Goal: Task Accomplishment & Management: Use online tool/utility

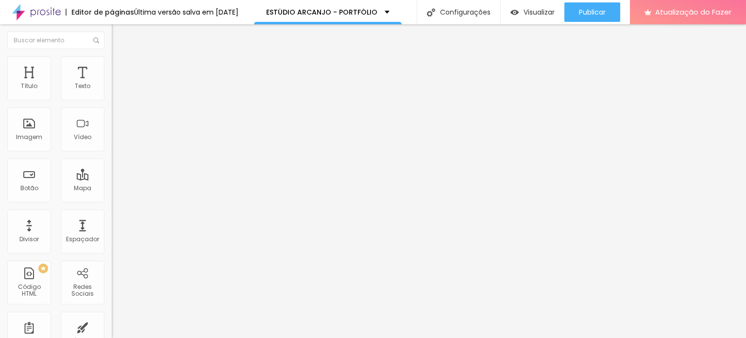
click at [112, 91] on input "https://www.youtube.com/watch?v=uBL0NugE10o" at bounding box center [170, 87] width 117 height 10
drag, startPoint x: 93, startPoint y: 108, endPoint x: 3, endPoint y: 109, distance: 90.4
click at [112, 109] on div "URL do vídeo https://www.youtube.com/watch?v=uBL0NugE10o Alinhamento Proporção …" at bounding box center [168, 132] width 112 height 113
type input "watch?v=uBL0NugE10o"
drag, startPoint x: 87, startPoint y: 110, endPoint x: 0, endPoint y: 103, distance: 87.8
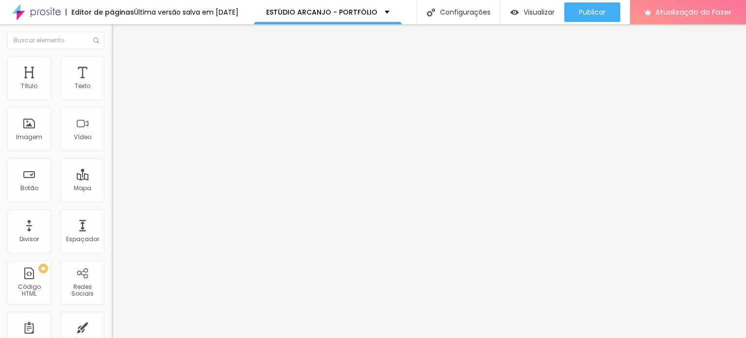
click at [112, 103] on div "URL do vídeo watch?v=uBL0NugE10o Alinhamento Proporção 16:9 de largura Ultrawid…" at bounding box center [168, 132] width 112 height 113
paste input "https://www.youtube.com/watch?v=XzaTLIzlVvE"
type input "https://www.youtube.com/watch?v=XzaTLIzlVvE"
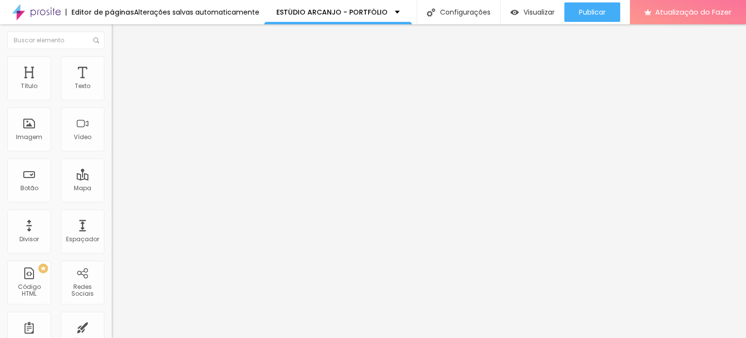
click at [112, 236] on div "Editar nulo Conteúdo Estilo Avançado URL do vídeo https://www.youtube.com/watch…" at bounding box center [168, 180] width 112 height 313
click at [118, 84] on font "Trocar imagem" at bounding box center [141, 79] width 47 height 8
click at [203, 337] on div at bounding box center [373, 344] width 746 height 0
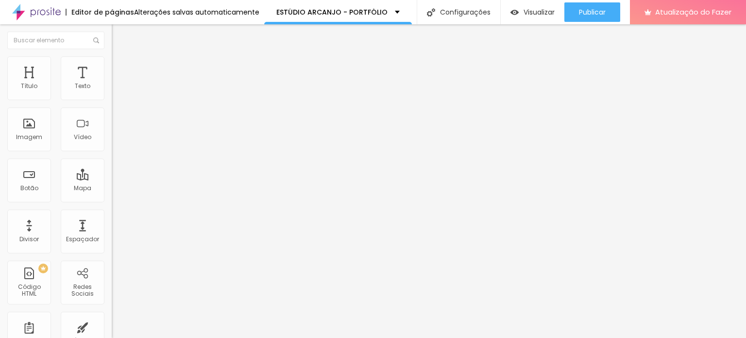
click at [118, 84] on font "Trocar imagem" at bounding box center [141, 79] width 47 height 8
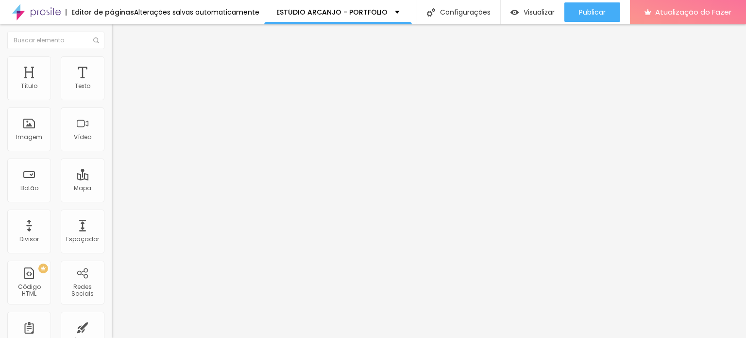
click at [118, 84] on font "Trocar imagem" at bounding box center [141, 79] width 47 height 8
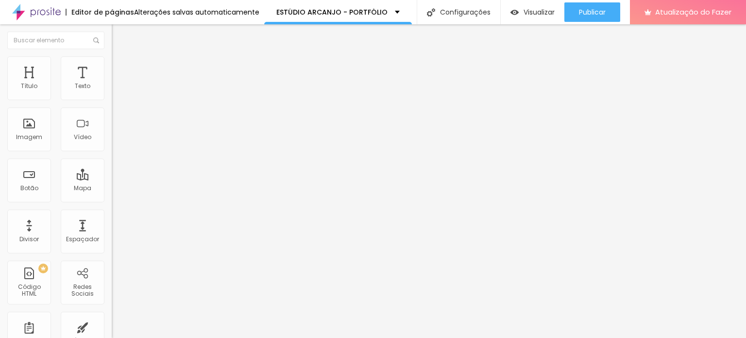
click at [118, 84] on font "Trocar imagem" at bounding box center [141, 79] width 47 height 8
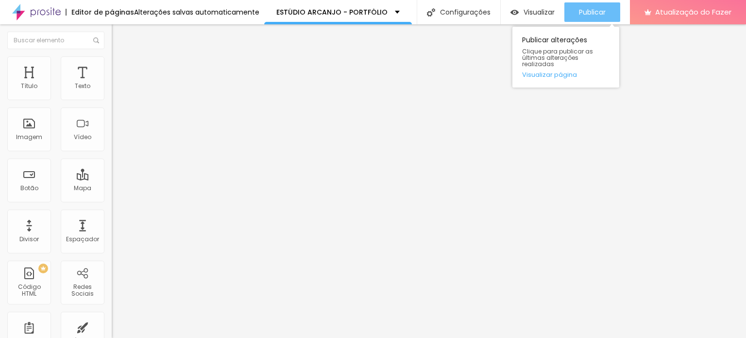
click at [580, 9] on font "Publicar" at bounding box center [592, 12] width 27 height 10
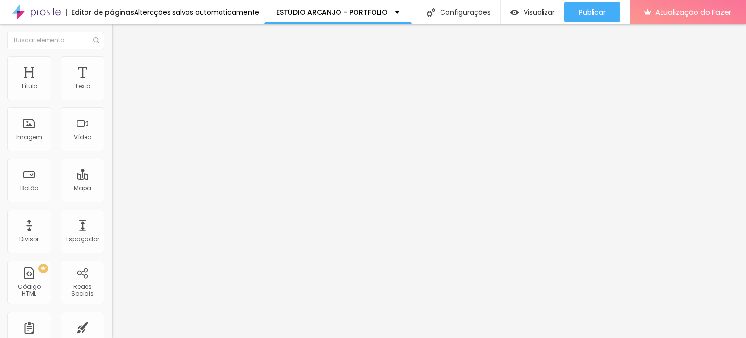
drag, startPoint x: 16, startPoint y: 110, endPoint x: 82, endPoint y: 109, distance: 65.6
click at [112, 91] on input "https://youtu.be/I9k860G3OX4" at bounding box center [170, 87] width 117 height 10
type input "hG3OX4"
drag, startPoint x: 82, startPoint y: 109, endPoint x: 8, endPoint y: 110, distance: 73.4
click at [112, 91] on input "hG3OX4" at bounding box center [170, 87] width 117 height 10
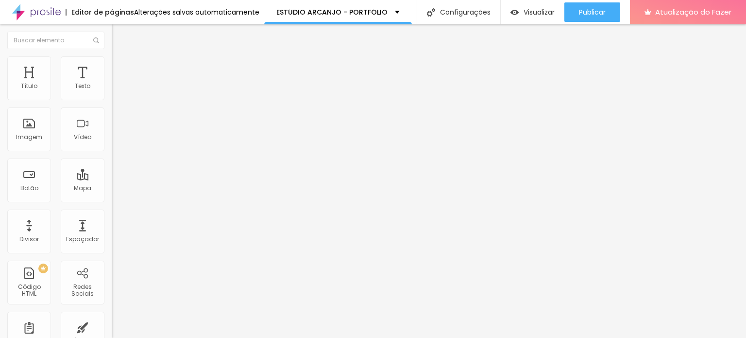
paste input "https://www.youtube.com/shorts/NhvffcgU3cU"
type input "https://www.youtube.com/shorts/NhvffcgU3cU"
click at [112, 226] on div "Editar nulo Conteúdo Estilo Avançado URL do vídeo https://www.youtube.com/short…" at bounding box center [168, 180] width 112 height 313
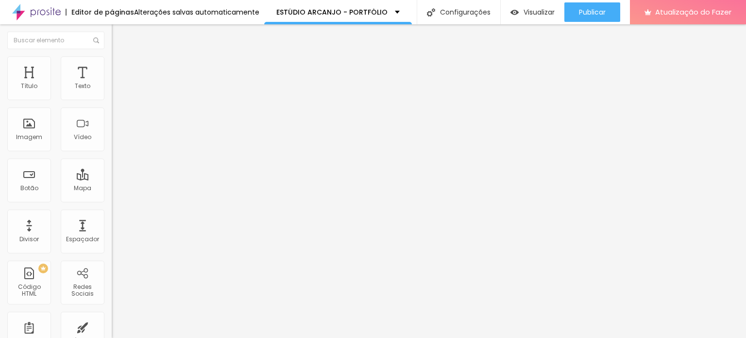
click at [112, 82] on div "URL do vídeo" at bounding box center [168, 79] width 112 height 6
drag, startPoint x: 22, startPoint y: 108, endPoint x: 91, endPoint y: 109, distance: 69.0
click at [112, 91] on input "https://www.youtube.com/shorts/NhvffcgU3cU" at bounding box center [170, 87] width 117 height 10
type input "httshorts/NhvffcgU3cU"
drag, startPoint x: 94, startPoint y: 112, endPoint x: 0, endPoint y: 113, distance: 94.3
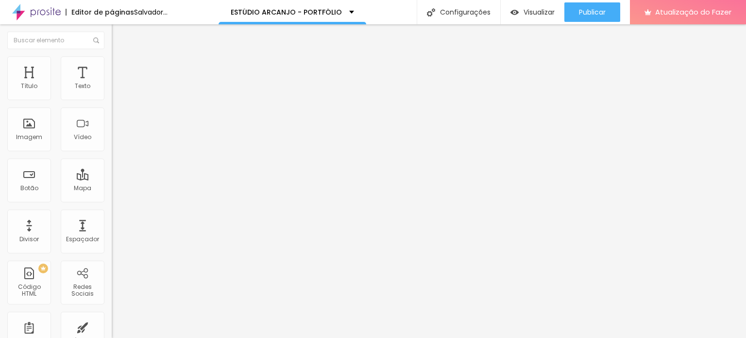
click at [112, 113] on div "URL do vídeo httshorts/NhvffcgU3cU Alinhamento Proporção 3:4 Vertical 1 Ultrawi…" at bounding box center [168, 132] width 112 height 113
paste input "https://youtube.com/shorts/NhvffcgU3cU?si=3hL3NVBVRLXT02jh"
type input "https://youtube.com/shorts/NhvffcgU3cU?si=3hL3NVBVRLXT02jh"
click at [112, 208] on div "Editar nulo Conteúdo Estilo Avançado URL do vídeo https://youtube.com/shorts/Nh…" at bounding box center [168, 180] width 112 height 313
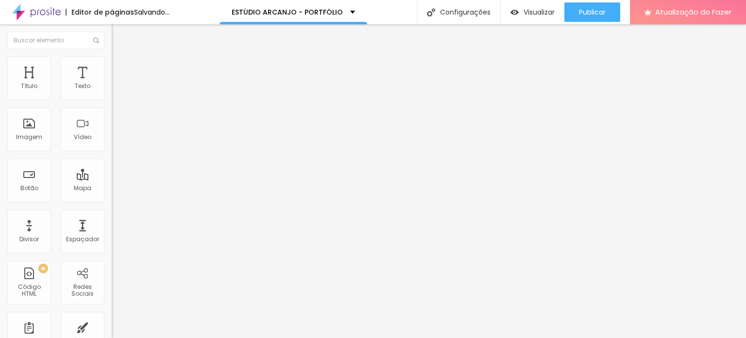
scroll to position [0, 0]
click at [112, 82] on div "URL do vídeo" at bounding box center [168, 79] width 112 height 6
drag, startPoint x: 52, startPoint y: 108, endPoint x: 35, endPoint y: 108, distance: 17.5
click at [112, 91] on input "https://youtube.com/shorts/NhvffcgU3cU?si=3hL3NVBVRLXT02jh" at bounding box center [170, 87] width 117 height 10
drag, startPoint x: 89, startPoint y: 106, endPoint x: 37, endPoint y: 111, distance: 52.7
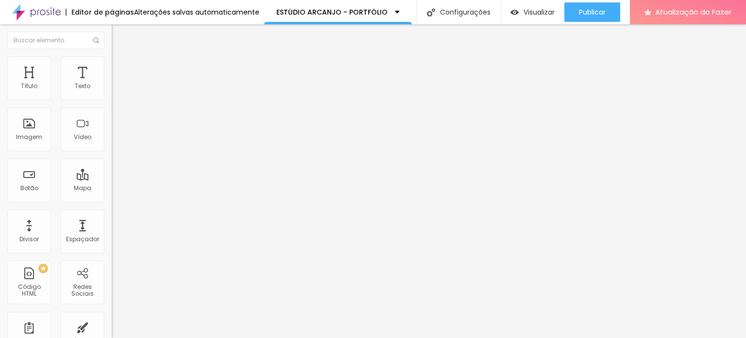
click at [112, 91] on input "https:///NhvffcgU3cU?si=3hL3NVBVRLXT02jh" at bounding box center [170, 87] width 117 height 10
type input "https:///hL3NVBVRLXT02jh"
drag, startPoint x: 91, startPoint y: 109, endPoint x: 0, endPoint y: 113, distance: 91.4
click at [112, 113] on div "URL do vídeo https:///hL3NVBVRLXT02jh Alinhamento Proporção 3:4 Vertical 1 Ultr…" at bounding box center [168, 132] width 112 height 113
paste input "https://www.youtube.com/shorts/NhvffcgU3cU"
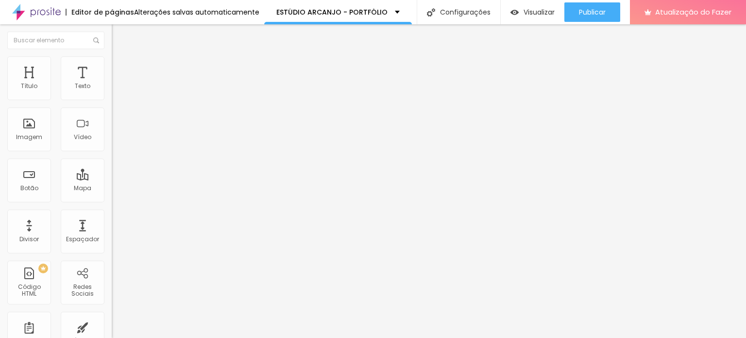
click at [112, 213] on div "Editar nulo Conteúdo Estilo Avançado URL do vídeo https://www.youtube.com/short…" at bounding box center [168, 180] width 112 height 313
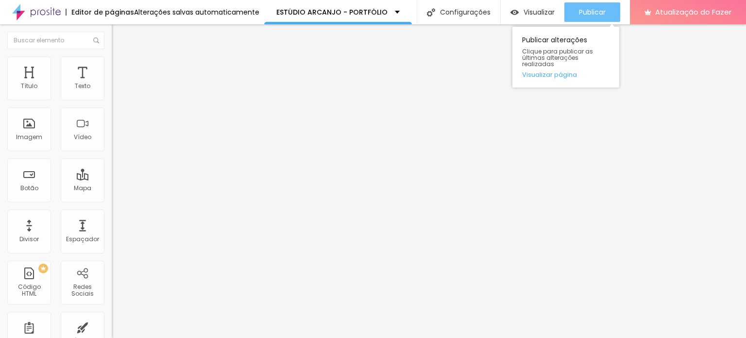
click at [577, 10] on button "Publicar" at bounding box center [593, 11] width 56 height 19
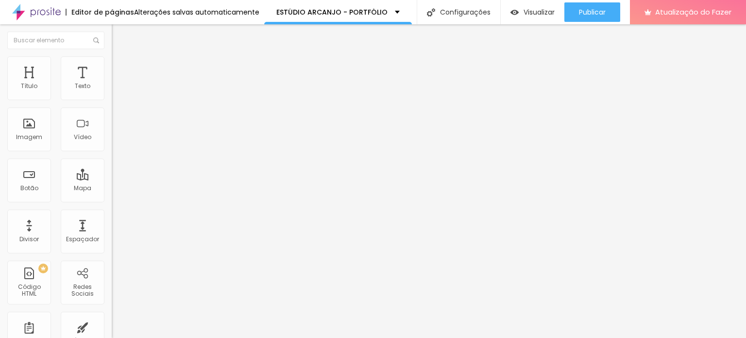
click at [112, 91] on input "https://www.youtube.com/shorts/NhvffcgU3cU" at bounding box center [170, 87] width 117 height 10
drag, startPoint x: 81, startPoint y: 109, endPoint x: 6, endPoint y: 112, distance: 74.4
click at [112, 112] on div "URL do vídeo https://www.youtube.com/shorts/NhvffcgU3cU Alinhamento Proporção 3…" at bounding box center [168, 132] width 112 height 113
type input "m/shorts/NhvffcgU3cU"
drag, startPoint x: 74, startPoint y: 109, endPoint x: 0, endPoint y: 111, distance: 73.9
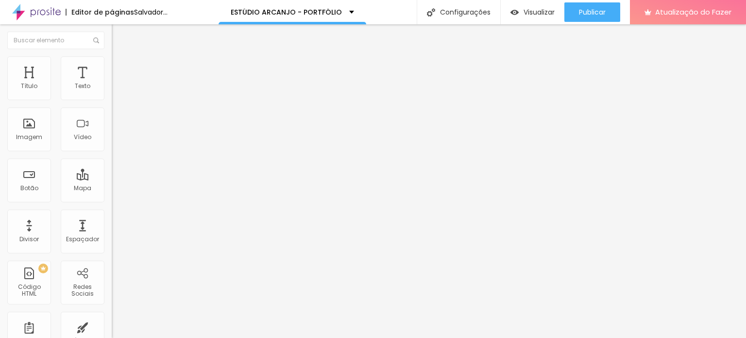
click at [112, 111] on div "URL do vídeo m/shorts/NhvffcgU3cU Alinhamento Proporção 3:4 Vertical 1 Ultrawid…" at bounding box center [168, 132] width 112 height 113
paste input "[URL][DOMAIN_NAME]"
type input "[URL][DOMAIN_NAME]"
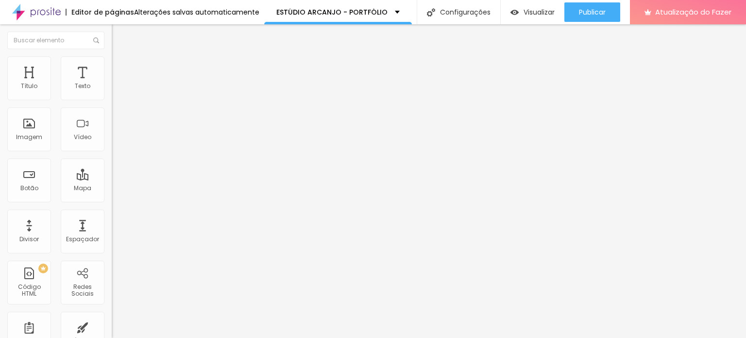
click at [112, 228] on div "Editar nulo Conteúdo Estilo Avançado URL do vídeo https://www.youtube.com/short…" at bounding box center [168, 180] width 112 height 313
click at [112, 91] on input "text" at bounding box center [170, 87] width 117 height 10
paste input "[URL][DOMAIN_NAME]"
type input "[URL][DOMAIN_NAME]"
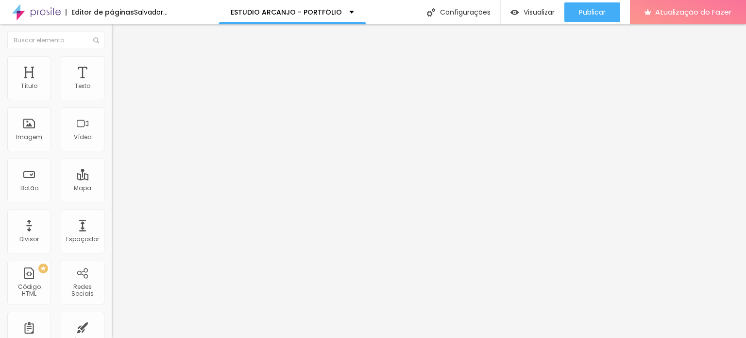
scroll to position [0, 0]
click at [112, 243] on div "Editar nulo Conteúdo Estilo Avançado URL do vídeo [URL][DOMAIN_NAME] Alinhament…" at bounding box center [168, 180] width 112 height 313
drag, startPoint x: 93, startPoint y: 107, endPoint x: 0, endPoint y: 107, distance: 93.3
click at [112, 107] on div "URL do vídeo https://youtu.be/icz-F87Qt44 Alinhamento Proporção 3:4 Vertical 1 …" at bounding box center [168, 132] width 112 height 113
type input "4"
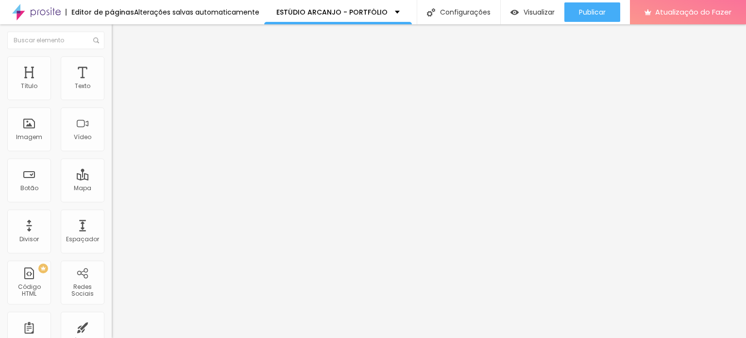
drag, startPoint x: 23, startPoint y: 108, endPoint x: 0, endPoint y: 108, distance: 22.8
click at [112, 108] on div "URL do vídeo 4 Alinhamento Proporção 3:4 Vertical 1 Ultrawide 21:9 Largo 16:9 P…" at bounding box center [168, 132] width 112 height 113
paste input "[URL][DOMAIN_NAME]"
type input "[URL][DOMAIN_NAME]"
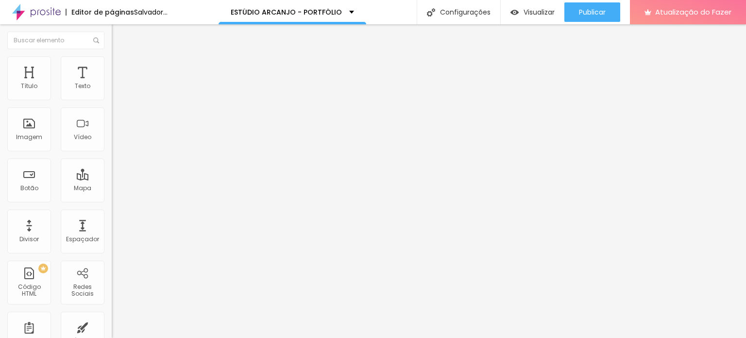
click at [112, 224] on div "Editar nulo Conteúdo Estilo Avançado URL do vídeo https://www.youtube.com/short…" at bounding box center [168, 180] width 112 height 313
click at [112, 91] on input "[URL][DOMAIN_NAME]" at bounding box center [170, 87] width 117 height 10
drag, startPoint x: 91, startPoint y: 109, endPoint x: 0, endPoint y: 108, distance: 91.4
click at [112, 108] on div "URL do vídeo https://www.youtube.com/shorts/KdMvqVlIYGU Alinhamento Proporção 3…" at bounding box center [168, 132] width 112 height 113
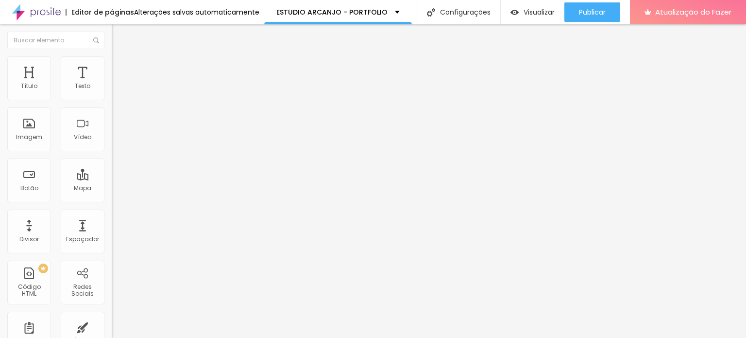
type input "shorts/KdMvqVlIYGU"
drag, startPoint x: 82, startPoint y: 108, endPoint x: 0, endPoint y: 108, distance: 82.1
click at [112, 108] on div "URL do vídeo shorts/KdMvqVlIYGU Alinhamento Proporção 3:4 Vertical 1 Ultrawide …" at bounding box center [168, 132] width 112 height 113
paste input "[URL][DOMAIN_NAME]"
type input "[URL][DOMAIN_NAME]"
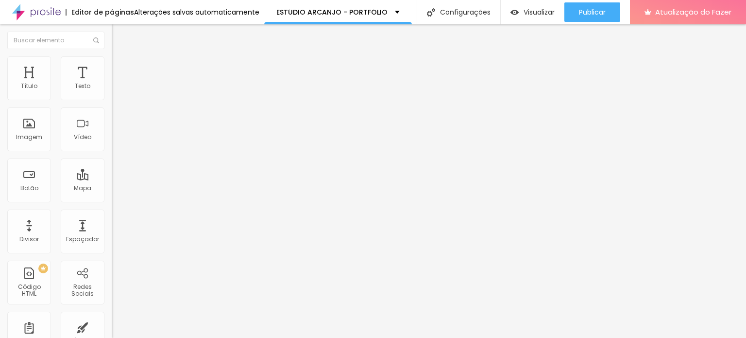
scroll to position [0, 51]
click at [112, 234] on div "Editar nulo Conteúdo Estilo Avançado URL do vídeo https://www.youtube.com/short…" at bounding box center [168, 180] width 112 height 313
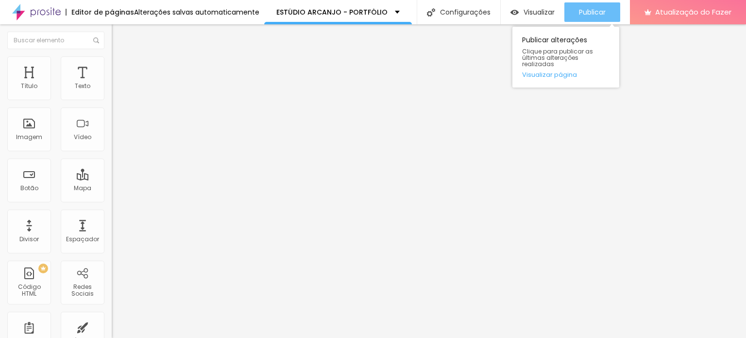
click at [581, 12] on font "Publicar" at bounding box center [592, 12] width 27 height 10
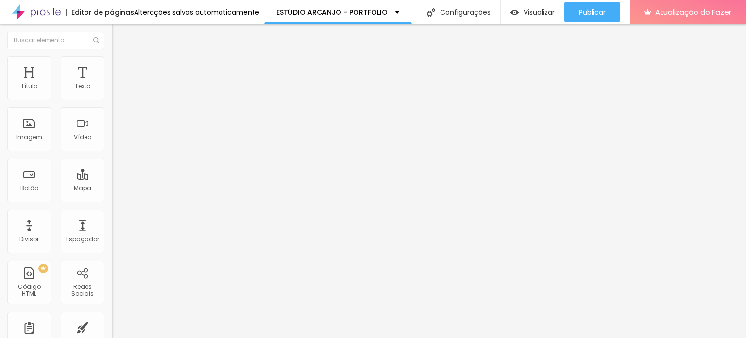
drag, startPoint x: 86, startPoint y: 108, endPoint x: 26, endPoint y: 108, distance: 59.8
click at [112, 91] on input "https://www.youtube.com/watch?v=pGoFso7GhrQ" at bounding box center [170, 87] width 117 height 10
drag, startPoint x: 53, startPoint y: 110, endPoint x: 22, endPoint y: 109, distance: 31.1
click at [112, 110] on div "URL do vídeo https/watch?v=pGoFso7GhrQ Alinhamento Proporção 16:9 de largura Ul…" at bounding box center [168, 132] width 112 height 113
type input "7GhrQ"
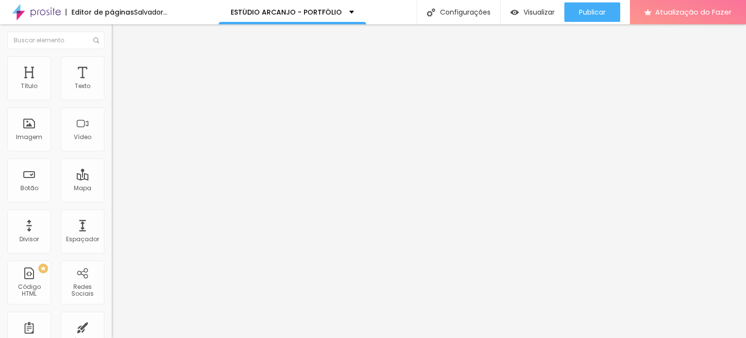
drag, startPoint x: 69, startPoint y: 110, endPoint x: 0, endPoint y: 111, distance: 69.5
click at [112, 111] on div "URL do vídeo 7GhrQ Alinhamento Proporção 16:9 de largura Ultrawide 21:9 Wide 16…" at bounding box center [168, 132] width 112 height 113
paste input "[URL][DOMAIN_NAME]"
type input "[URL][DOMAIN_NAME]"
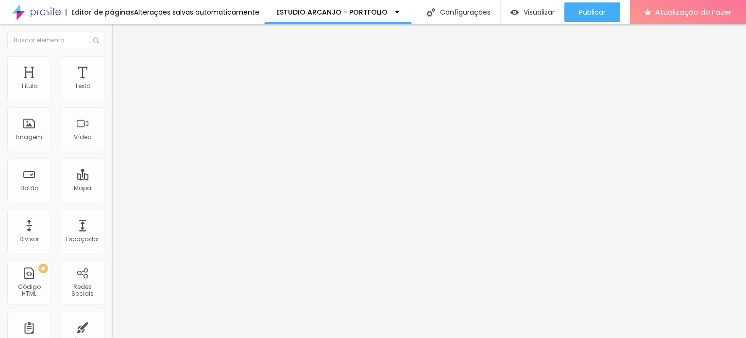
scroll to position [0, 0]
drag, startPoint x: 75, startPoint y: 110, endPoint x: 1, endPoint y: 111, distance: 73.4
click at [112, 111] on div "URL do vídeo [URL][DOMAIN_NAME] Alinhamento Proporção 3:4 Vertical 1 Ultrawide …" at bounding box center [168, 132] width 112 height 113
click at [112, 91] on input "[URL][DOMAIN_NAME]" at bounding box center [170, 87] width 117 height 10
drag, startPoint x: 98, startPoint y: 108, endPoint x: 0, endPoint y: 103, distance: 97.8
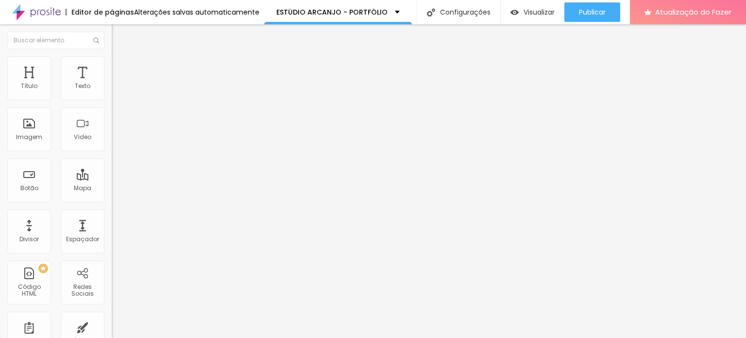
click at [112, 103] on div "URL do vídeo https://www.youtube.com/shorts/KdMvqVlIYGU Alinhamento Proporção 3…" at bounding box center [168, 132] width 112 height 113
click at [112, 91] on input "text" at bounding box center [170, 87] width 117 height 10
paste input "[URL][DOMAIN_NAME]"
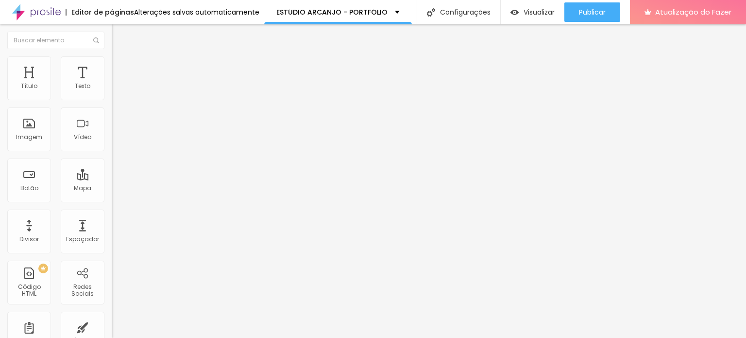
type input "[URL][DOMAIN_NAME]"
click at [112, 242] on div "Editar nulo Conteúdo Estilo Avançado URL do vídeo [URL][DOMAIN_NAME] Alinhament…" at bounding box center [168, 180] width 112 height 313
click at [112, 91] on input "text" at bounding box center [170, 87] width 117 height 10
paste input "[URL][DOMAIN_NAME]"
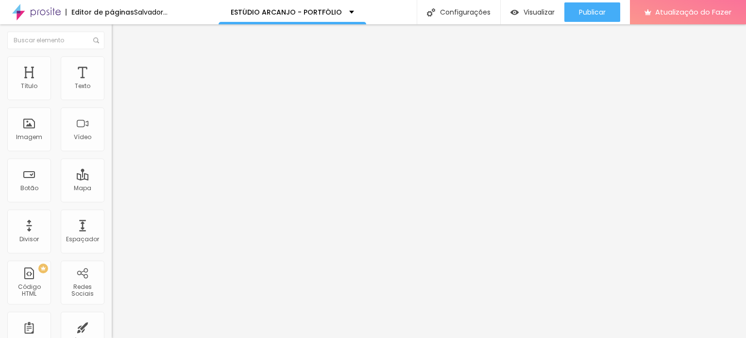
scroll to position [0, 51]
type input "[URL][DOMAIN_NAME]"
click at [112, 239] on div "Editar nulo Conteúdo Estilo Avançado URL do vídeo https://www.youtube.com/short…" at bounding box center [168, 180] width 112 height 313
click at [112, 145] on span "Padrão 4:3" at bounding box center [128, 141] width 32 height 8
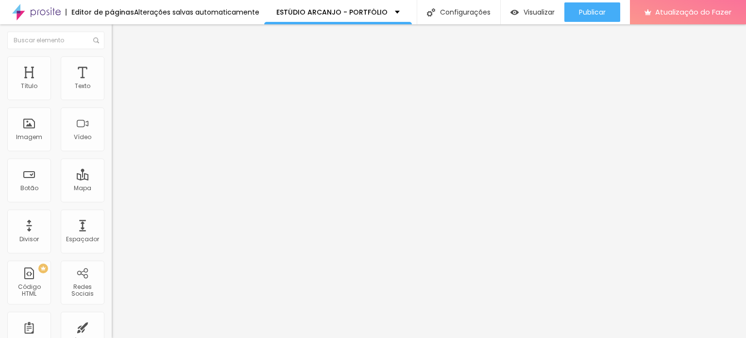
click at [112, 172] on font "Vertical 1" at bounding box center [125, 168] width 26 height 8
click at [112, 163] on font "Padrão" at bounding box center [123, 159] width 22 height 8
click at [112, 177] on div "Vertical 2 9:16" at bounding box center [168, 174] width 112 height 6
click at [112, 157] on font "Largo" at bounding box center [120, 153] width 17 height 8
click at [112, 151] on font "Ultrawide" at bounding box center [126, 147] width 28 height 8
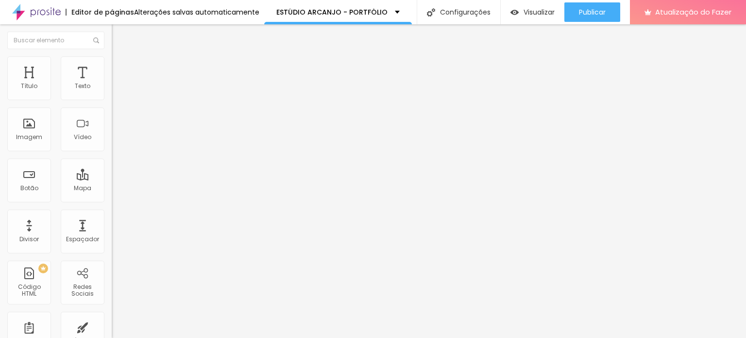
click at [112, 172] on font "Vertical 1" at bounding box center [125, 168] width 26 height 8
click at [112, 178] on font "Vertical 2" at bounding box center [125, 174] width 27 height 8
click at [112, 163] on font "Padrão" at bounding box center [123, 159] width 22 height 8
click at [112, 145] on span "Padrão 4:3" at bounding box center [128, 141] width 32 height 8
click at [112, 172] on span "Vertical 1" at bounding box center [125, 168] width 26 height 8
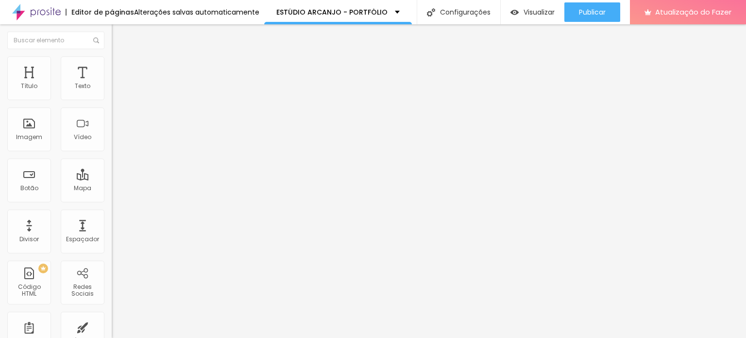
click at [112, 277] on div "Editar nulo Conteúdo Estilo Avançado URL do vídeo https://www.youtube.com/short…" at bounding box center [168, 180] width 112 height 313
click at [112, 91] on input "[URL][DOMAIN_NAME]" at bounding box center [170, 87] width 117 height 10
click at [112, 82] on div "URL do vídeo" at bounding box center [168, 79] width 112 height 6
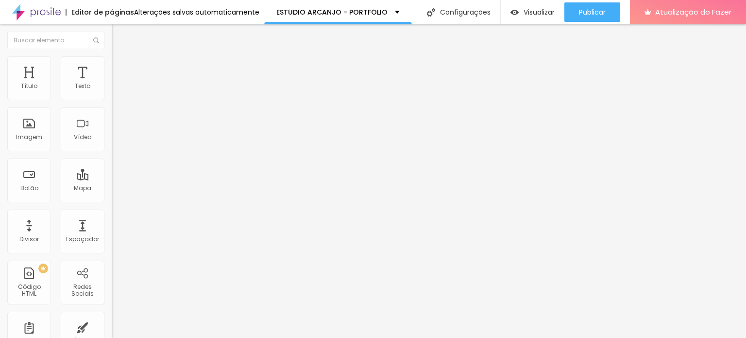
click at [112, 127] on div "Alinhamento" at bounding box center [168, 118] width 112 height 29
click at [112, 145] on span "Padrão 4:3" at bounding box center [128, 141] width 32 height 8
click at [112, 183] on div at bounding box center [168, 183] width 112 height 0
click at [112, 64] on li "Estilo" at bounding box center [168, 61] width 112 height 10
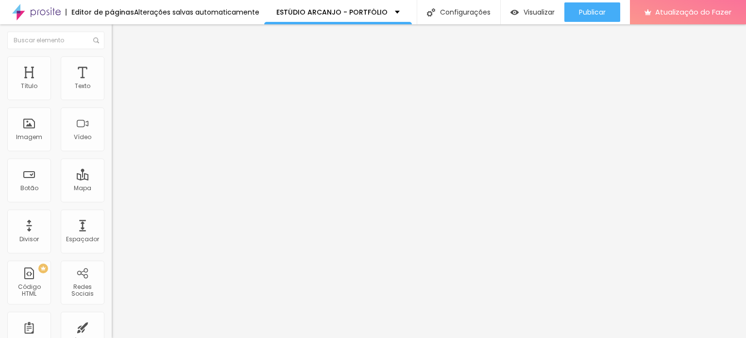
click at [112, 66] on img at bounding box center [116, 70] width 9 height 9
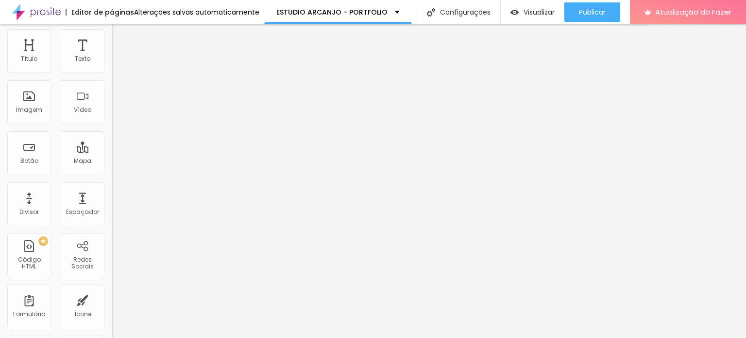
scroll to position [28, 0]
click at [121, 39] on font "Estilo" at bounding box center [128, 35] width 15 height 8
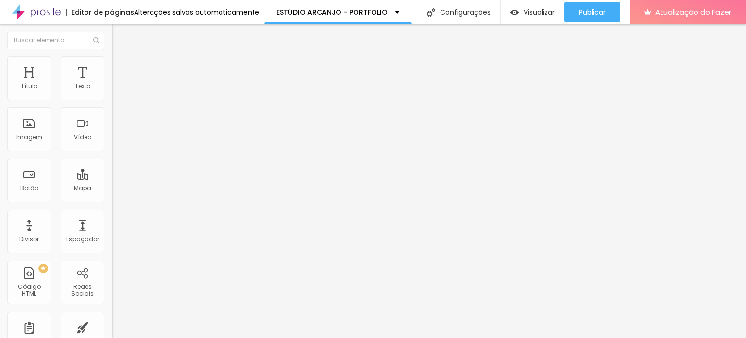
click at [121, 57] on font "Conteúdo" at bounding box center [136, 53] width 30 height 8
click at [112, 91] on input "[URL][DOMAIN_NAME]" at bounding box center [170, 87] width 117 height 10
drag, startPoint x: 79, startPoint y: 107, endPoint x: 6, endPoint y: 106, distance: 73.4
click at [112, 106] on div "URL do vídeo https://www.youtube.com/shorts/KdMvqVlIYGU Alinhamento Proporção 3…" at bounding box center [168, 132] width 112 height 113
click at [112, 91] on input "[URL][DOMAIN_NAME]" at bounding box center [170, 87] width 117 height 10
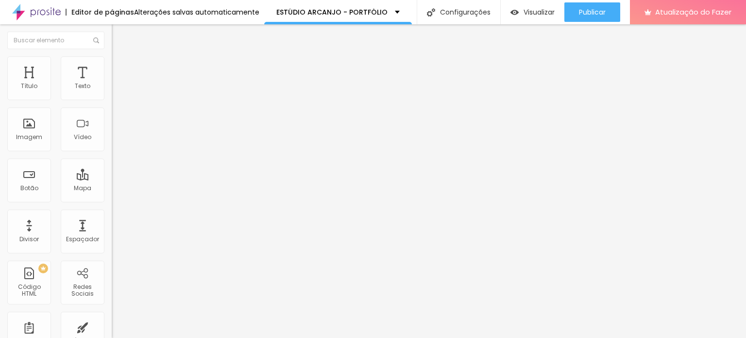
click at [112, 100] on div "URL do vídeo https://www.youtube.com/shorts/KdMvqVlIYGU" at bounding box center [168, 88] width 112 height 24
click at [112, 91] on input "[URL][DOMAIN_NAME]" at bounding box center [170, 87] width 117 height 10
drag, startPoint x: 34, startPoint y: 108, endPoint x: 0, endPoint y: 115, distance: 34.2
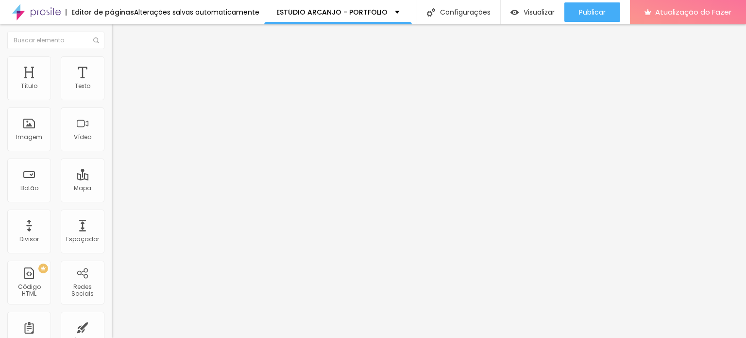
click at [112, 115] on div "URL do vídeo https://www.youtube.com/shorts/KdMvqVlIYGU Alinhamento Proporção 3…" at bounding box center [168, 132] width 112 height 113
click at [112, 221] on div "Editar nulo Conteúdo Estilo Avançado URL do vídeo www.youtube.com/shorts/KdMvqV…" at bounding box center [168, 180] width 112 height 313
click at [112, 91] on input "[DOMAIN_NAME][URL]" at bounding box center [170, 87] width 117 height 10
drag, startPoint x: 64, startPoint y: 111, endPoint x: 8, endPoint y: 111, distance: 55.9
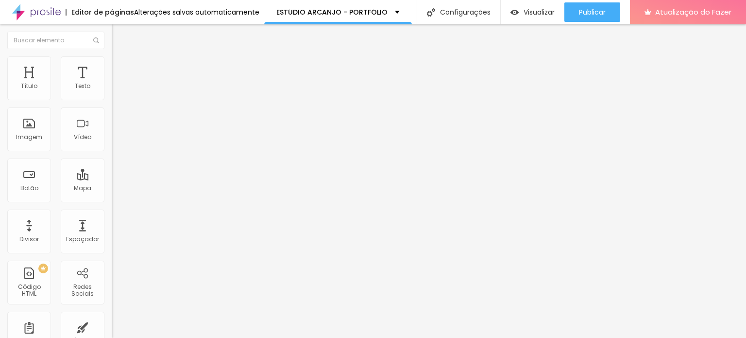
click at [112, 91] on input "[DOMAIN_NAME][URL]" at bounding box center [170, 87] width 117 height 10
type input "MvqVlIYGU"
drag, startPoint x: 78, startPoint y: 109, endPoint x: 0, endPoint y: 108, distance: 77.8
click at [112, 108] on div "URL do vídeo MvqVlIYGU Alinhamento Proporção 3:4 Vertical 1 Ultrawide 21:9 Wide…" at bounding box center [168, 132] width 112 height 113
paste input "[URL][DOMAIN_NAME]"
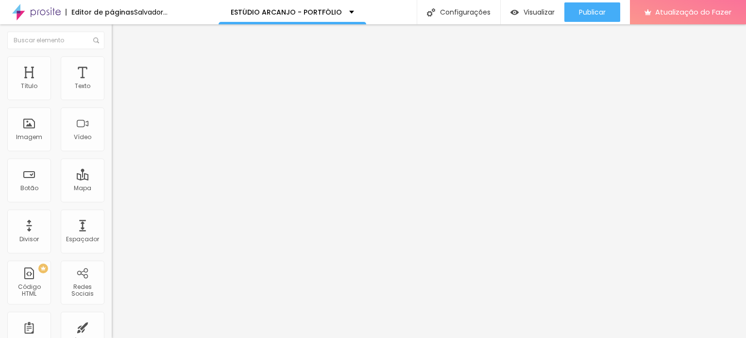
scroll to position [0, 51]
type input "[URL][DOMAIN_NAME]"
click at [112, 241] on div "Editar nulo Conteúdo Estilo Avançado URL do vídeo https://www.youtube.com/short…" at bounding box center [168, 180] width 112 height 313
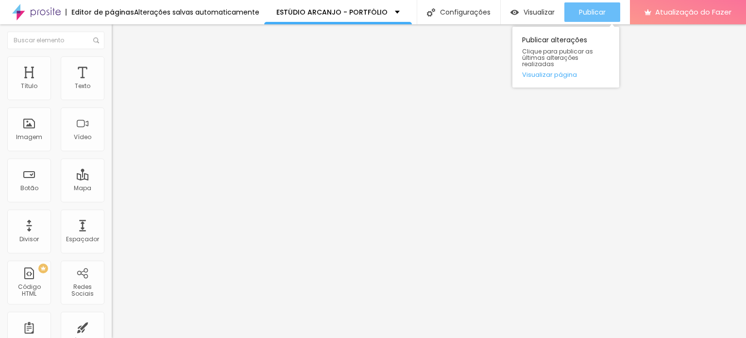
click at [589, 14] on font "Publicar" at bounding box center [592, 12] width 27 height 10
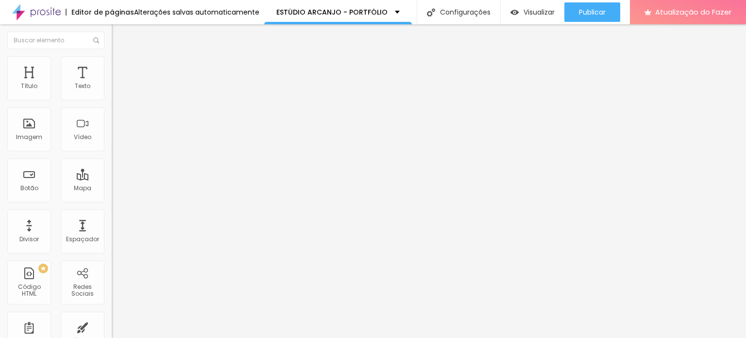
click at [112, 91] on input "text" at bounding box center [170, 87] width 117 height 10
paste input "[URL][DOMAIN_NAME]"
type input "[URL][DOMAIN_NAME]"
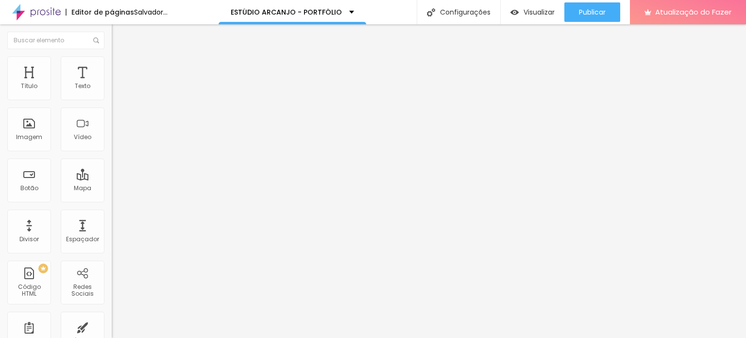
click at [112, 227] on div "Editar nulo Conteúdo Estilo Avançado URL do vídeo [URL][DOMAIN_NAME] Alinhament…" at bounding box center [168, 180] width 112 height 313
click at [112, 91] on input "text" at bounding box center [170, 87] width 117 height 10
paste input "[DOMAIN_NAME][URL][DOMAIN_NAME]"
type input "[DOMAIN_NAME][URL][DOMAIN_NAME]"
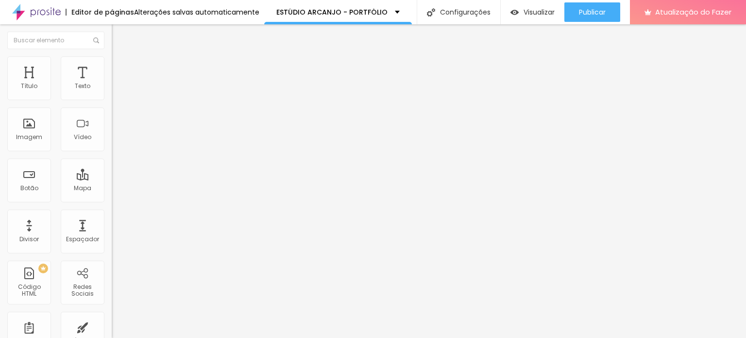
click at [112, 269] on div "Editar nulo Conteúdo Estilo Avançado URL do vídeo [DOMAIN_NAME][URL][DOMAIN_NAM…" at bounding box center [168, 180] width 112 height 313
drag, startPoint x: 15, startPoint y: 108, endPoint x: 109, endPoint y: 108, distance: 94.3
click at [112, 108] on div "URL do vídeo [URL][DOMAIN_NAME] Alinhamento Proporção 3:4 Vertical 1 Ultrawide …" at bounding box center [168, 132] width 112 height 113
type input "h"
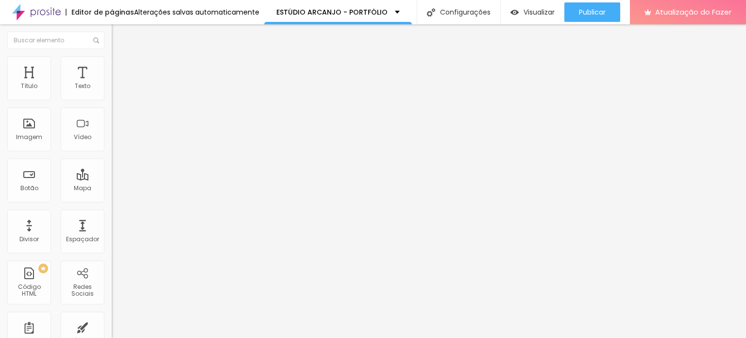
scroll to position [0, 0]
drag, startPoint x: 34, startPoint y: 109, endPoint x: 0, endPoint y: 109, distance: 33.5
click at [112, 109] on div "URL do vídeo h Alinhamento Proporção 3:4 Vertical 1 Ultrawide 21:9 Wide 16:9 St…" at bounding box center [168, 132] width 112 height 113
paste input "[URL][DOMAIN_NAME]"
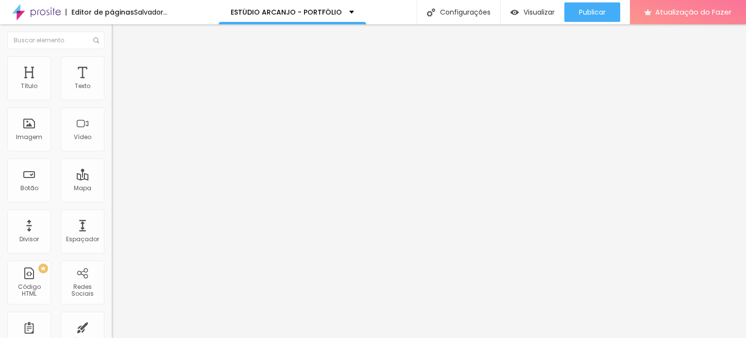
type input "[URL][DOMAIN_NAME]"
click at [112, 256] on div "Editar nulo Conteúdo Estilo Avançado URL do vídeo [URL][DOMAIN_NAME] Alinhament…" at bounding box center [168, 180] width 112 height 313
drag, startPoint x: 22, startPoint y: 107, endPoint x: 11, endPoint y: 108, distance: 10.8
click at [112, 91] on input "[URL][DOMAIN_NAME]" at bounding box center [170, 87] width 117 height 10
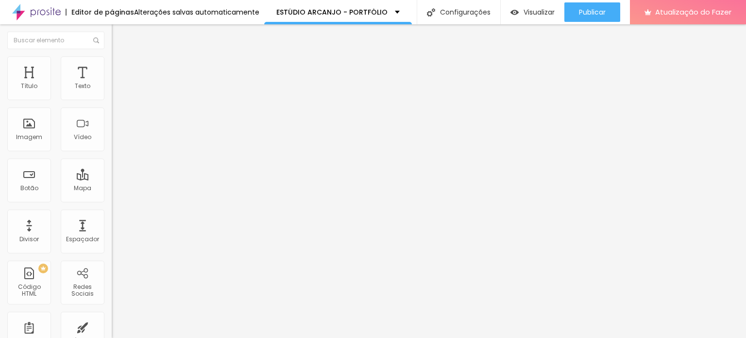
type input "[DOMAIN_NAME][URL]"
drag, startPoint x: 88, startPoint y: 108, endPoint x: 0, endPoint y: 112, distance: 88.0
click at [112, 112] on div "URL do vídeo [DOMAIN_NAME][URL] Alinhamento Proporção Padrão 4:3 Ultrawide 21:9…" at bounding box center [168, 132] width 112 height 113
paste input "[URL][DOMAIN_NAME]"
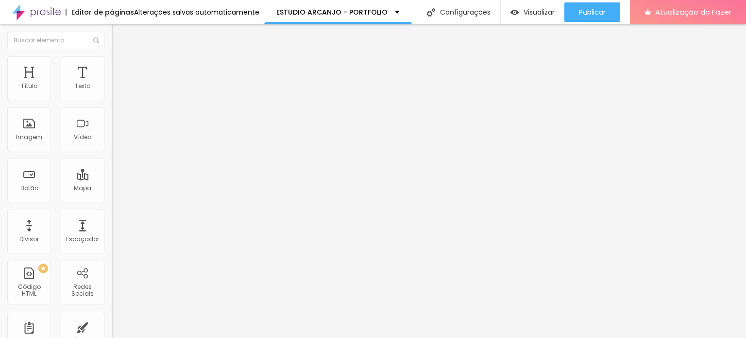
type input "[URL][DOMAIN_NAME]"
drag, startPoint x: 82, startPoint y: 108, endPoint x: 0, endPoint y: 103, distance: 81.3
click at [112, 103] on div "URL do vídeo [URL][DOMAIN_NAME] Alinhamento Proporção 3:4 Vertical 1 Ultrawide …" at bounding box center [168, 132] width 112 height 113
type input "orts/KdMvqVlIYGU"
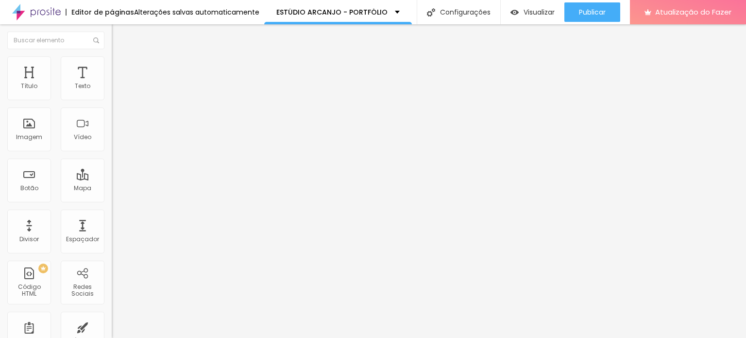
drag, startPoint x: 80, startPoint y: 106, endPoint x: 0, endPoint y: 110, distance: 80.3
click at [112, 110] on div "URL do vídeo orts/KdMvqVlIYGU Alinhamento Proporção 3:4 Vertical 1 Ultrawide 21…" at bounding box center [168, 132] width 112 height 113
paste input "[URL][DOMAIN_NAME]"
type input "[URL][DOMAIN_NAME]"
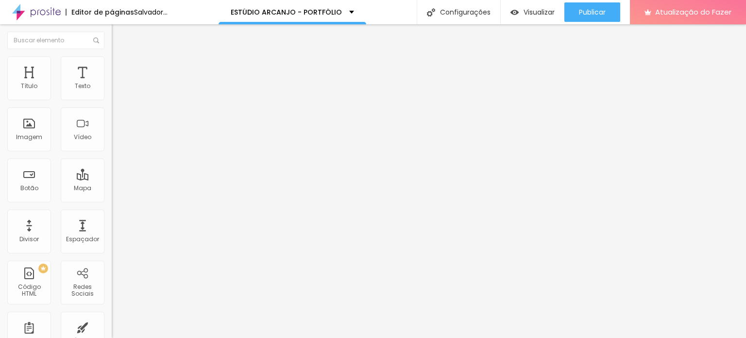
scroll to position [0, 0]
click at [112, 82] on div "URL do vídeo" at bounding box center [168, 79] width 112 height 6
click at [112, 116] on img at bounding box center [115, 112] width 7 height 7
click at [112, 124] on img at bounding box center [115, 120] width 7 height 7
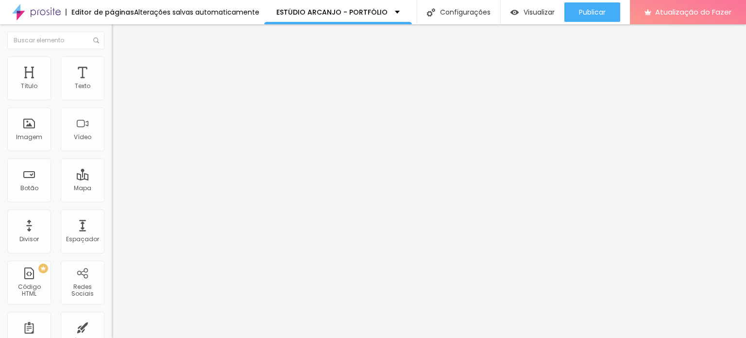
click at [112, 132] on img at bounding box center [115, 128] width 7 height 7
click at [112, 124] on img at bounding box center [115, 120] width 7 height 7
click at [112, 183] on div at bounding box center [168, 183] width 112 height 0
click at [121, 67] on font "Estilo" at bounding box center [128, 63] width 15 height 8
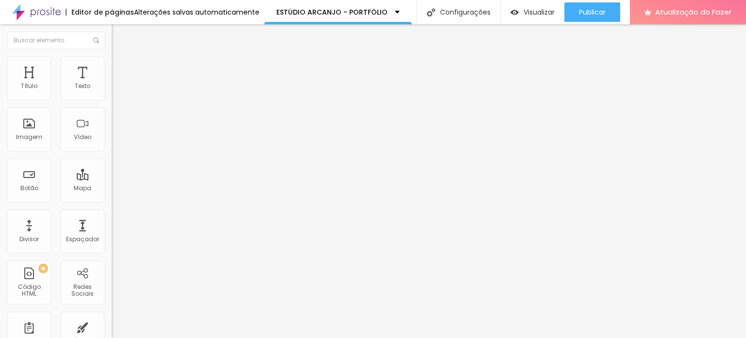
click at [112, 66] on li "Avançado" at bounding box center [168, 71] width 112 height 10
click at [112, 56] on li "Conteúdo" at bounding box center [168, 52] width 112 height 10
click at [112, 91] on input "[URL][DOMAIN_NAME]" at bounding box center [170, 87] width 117 height 10
drag, startPoint x: 100, startPoint y: 109, endPoint x: 0, endPoint y: 106, distance: 100.1
click at [112, 106] on div "URL do vídeo https://www.youtube.com/shorts/KdMvqVlIYGU Alinhamento Proporção 3…" at bounding box center [168, 132] width 112 height 113
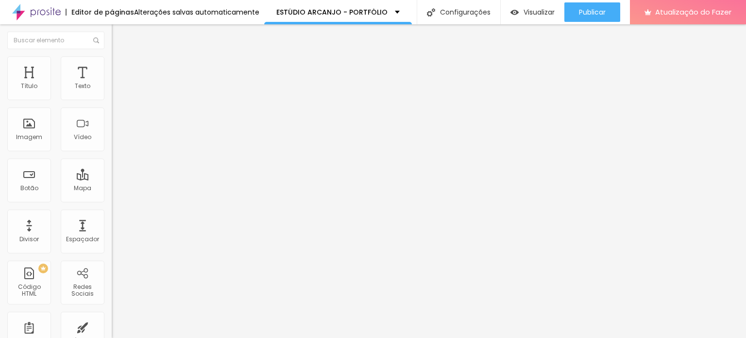
paste input "text"
type input "https://youtube.com/shorts/KdMvqVlIYGU"
click at [112, 224] on div "Editar nulo Conteúdo Estilo Avançado URL do vídeo https://youtube.com/shorts/Kd…" at bounding box center [168, 180] width 112 height 313
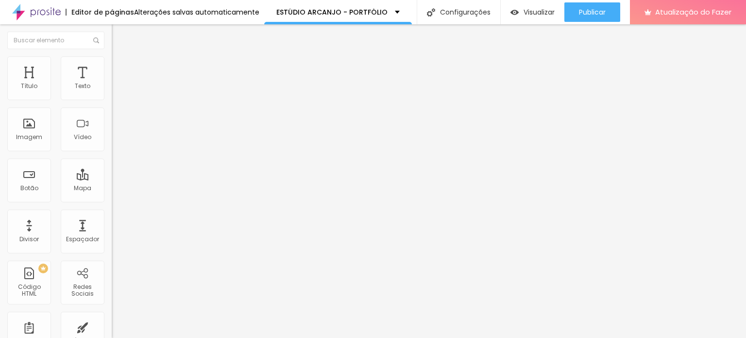
click at [118, 84] on font "Trocar imagem" at bounding box center [141, 79] width 47 height 8
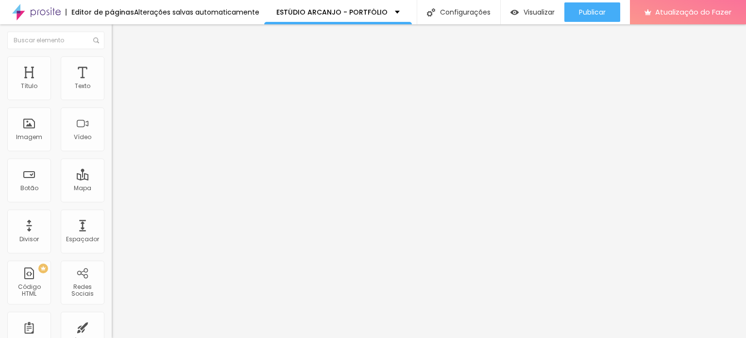
click at [118, 84] on font "Trocar imagem" at bounding box center [141, 79] width 47 height 8
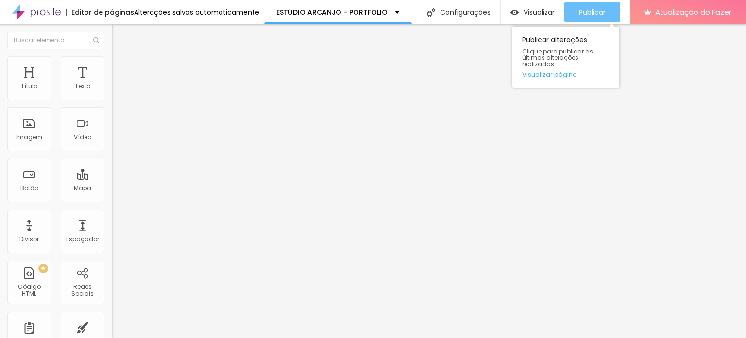
click at [593, 7] on font "Publicar" at bounding box center [592, 12] width 27 height 10
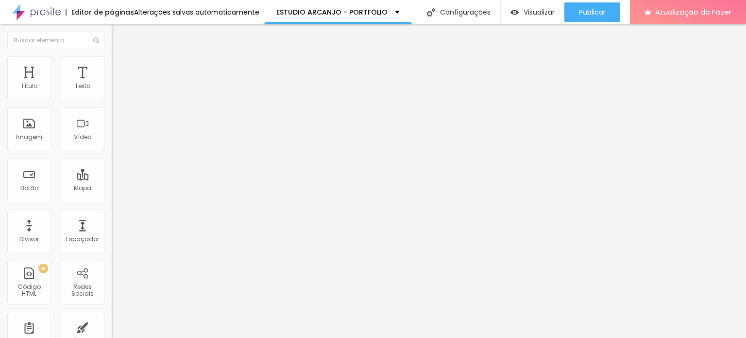
drag, startPoint x: 84, startPoint y: 108, endPoint x: 29, endPoint y: 108, distance: 54.4
click at [112, 91] on input "https://youtube.com/shorts/KdMvqVlIYGU" at bounding box center [170, 87] width 117 height 10
type input "https:/orts/KdMvqVlIYGU"
drag, startPoint x: 92, startPoint y: 105, endPoint x: 0, endPoint y: 109, distance: 92.4
click at [112, 109] on div "URL do vídeo https:/orts/KdMvqVlIYGU Alinhamento Proporção 3:4 Vertical 1 Ultra…" at bounding box center [168, 132] width 112 height 113
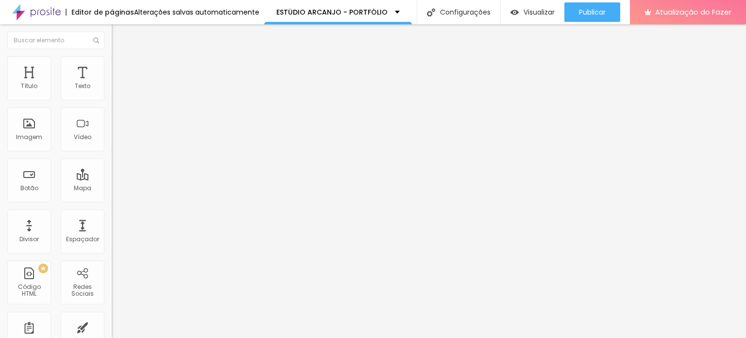
paste input "https://www.youtube.com/shorts/dX-m1burE74"
click at [112, 244] on div "Editar nulo Conteúdo Estilo Avançado URL do vídeo https://www.youtube.com/short…" at bounding box center [168, 180] width 112 height 313
paste input "AxvWkW-5Qws"
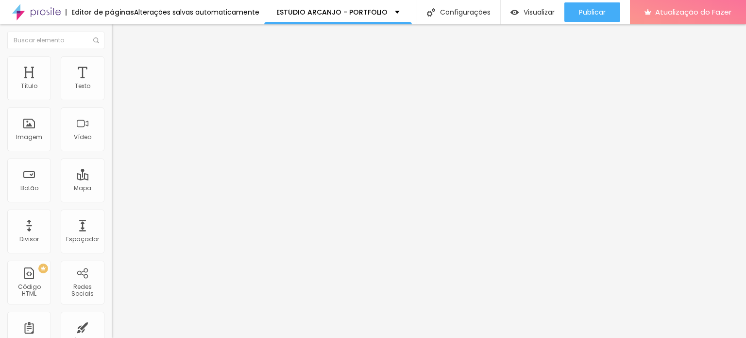
click at [112, 249] on div "Editar nulo Conteúdo Estilo Avançado URL do vídeo https://www.youtube.com/short…" at bounding box center [168, 180] width 112 height 313
drag, startPoint x: 84, startPoint y: 107, endPoint x: 25, endPoint y: 107, distance: 58.3
click at [112, 91] on input "https://www.youtube.com/shorts/AxvWkW-5Qws" at bounding box center [170, 87] width 117 height 10
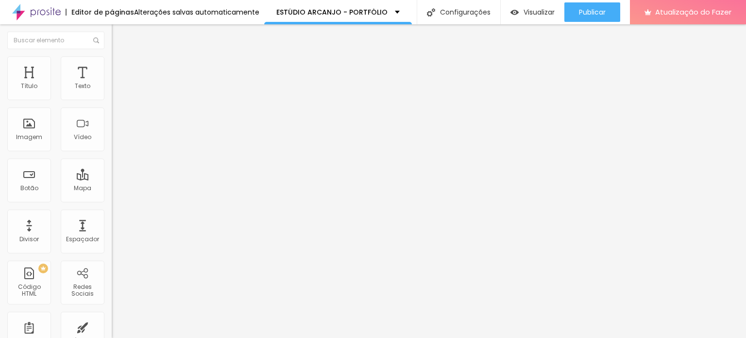
click at [112, 91] on input "https://www.youtube.com/shorts/AxvWkW-5Qws" at bounding box center [170, 87] width 117 height 10
paste input "vJ66Kfy79K4"
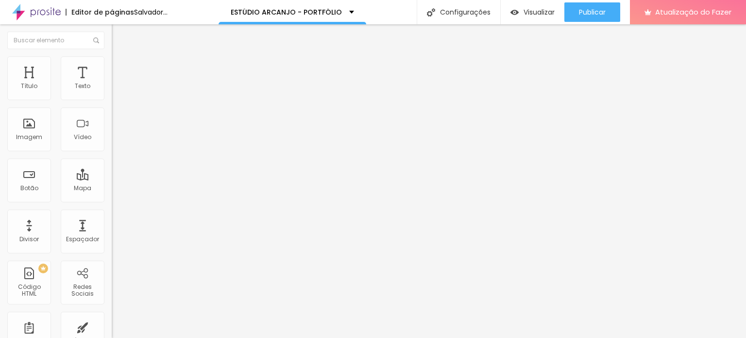
type input "[URL][DOMAIN_NAME]"
click at [112, 221] on div "Editar nulo Conteúdo Estilo Avançado URL do vídeo [URL][DOMAIN_NAME] Alinhament…" at bounding box center [168, 180] width 112 height 313
paste input "[URL][DOMAIN_NAME]"
type input "[URL][DOMAIN_NAME]"
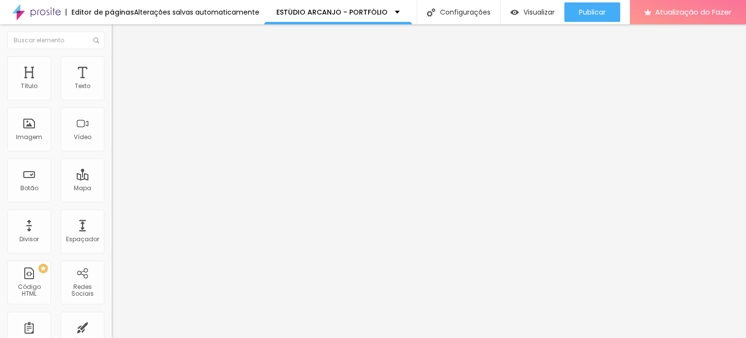
scroll to position [0, 49]
click at [112, 251] on div "Editar nulo Conteúdo Estilo Avançado URL do vídeo https://www.youtube.com/short…" at bounding box center [168, 180] width 112 height 313
click at [112, 189] on div at bounding box center [168, 189] width 112 height 0
click at [112, 91] on input "[URL][DOMAIN_NAME]" at bounding box center [170, 87] width 117 height 10
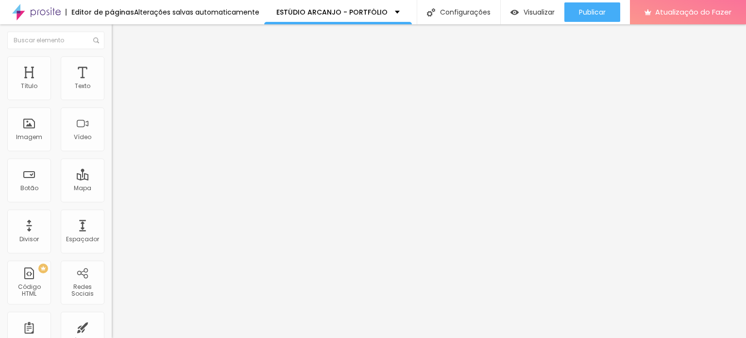
click at [112, 189] on div at bounding box center [168, 189] width 112 height 0
click at [112, 233] on div "Editar nulo Conteúdo Estilo Avançado URL do vídeo https://www.youtube.com/short…" at bounding box center [168, 180] width 112 height 313
click at [112, 287] on div "Editar nulo Conteúdo Estilo Avançado URL do vídeo [URL][DOMAIN_NAME] Alinhament…" at bounding box center [168, 180] width 112 height 313
click at [121, 69] on font "Avançado" at bounding box center [137, 73] width 32 height 8
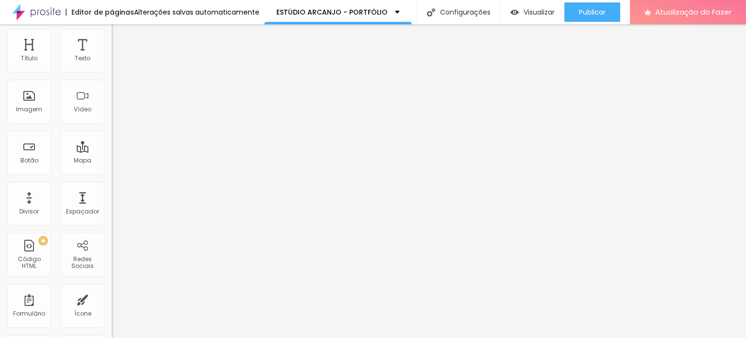
scroll to position [28, 0]
click at [121, 36] on font "Estilo" at bounding box center [128, 35] width 15 height 8
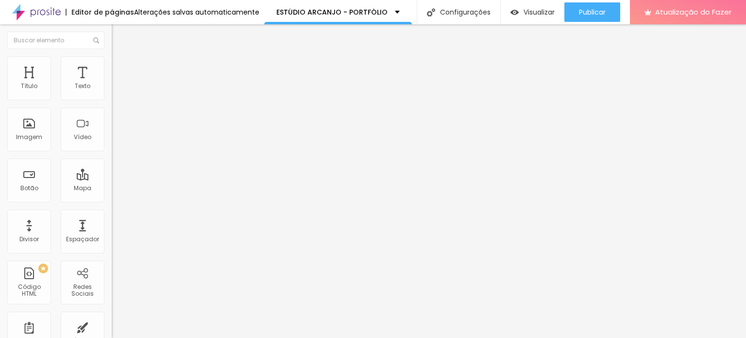
click at [112, 55] on img at bounding box center [116, 51] width 9 height 9
paste input "youtube.com/shorts/AxvWkW-5Qws?si=XGRLsIJ6x9NSzYQl"
type input "[URL][DOMAIN_NAME]"
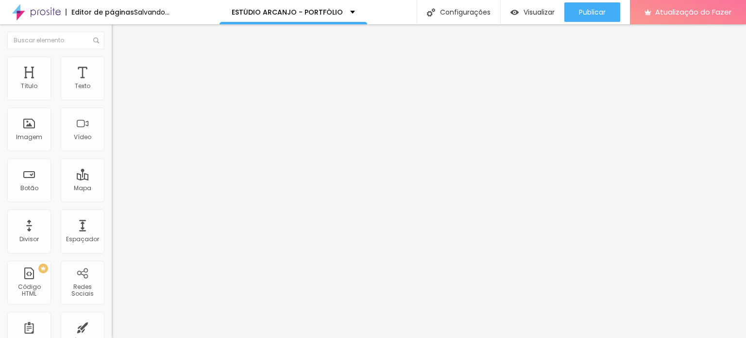
click at [112, 229] on div "Editar nulo Conteúdo Estilo Avançado URL do vídeo https://youtube.com/shorts/Ax…" at bounding box center [168, 180] width 112 height 313
paste input "[DOMAIN_NAME][URL]"
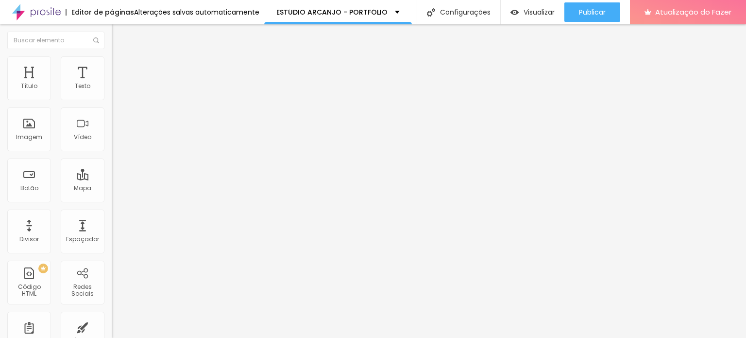
type input "[URL][DOMAIN_NAME]"
click at [112, 228] on div "Editar nulo Conteúdo Estilo Avançado URL do vídeo [URL][DOMAIN_NAME] Alinhament…" at bounding box center [168, 180] width 112 height 313
click at [121, 66] on font "Estilo" at bounding box center [128, 63] width 15 height 8
click at [112, 66] on img at bounding box center [116, 70] width 9 height 9
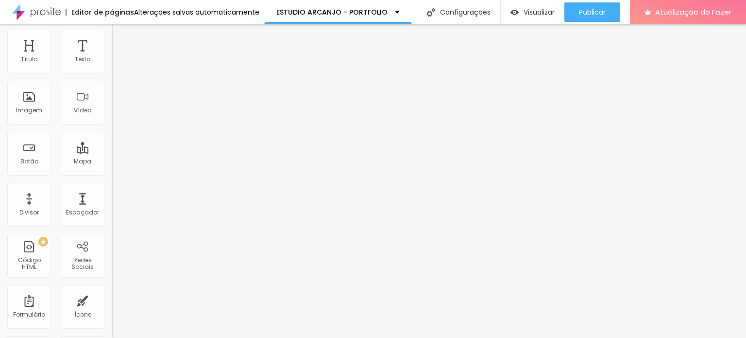
scroll to position [28, 0]
click at [112, 329] on input "text" at bounding box center [170, 334] width 117 height 10
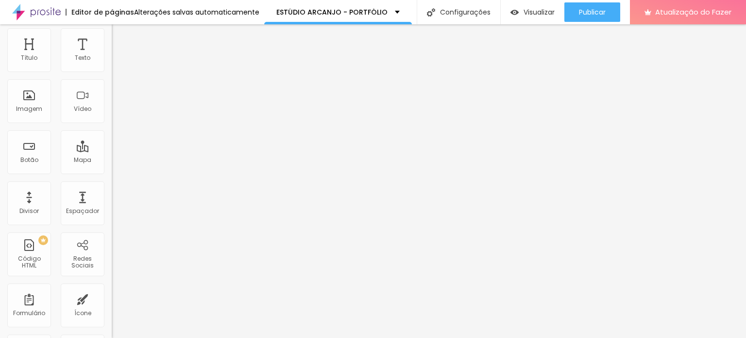
drag, startPoint x: 80, startPoint y: 272, endPoint x: 4, endPoint y: 272, distance: 76.3
click at [112, 272] on div "10 Espaço de cima 10 Espaço de baixo ID HTML Classes Html Visível nos dispositi…" at bounding box center [168, 252] width 112 height 409
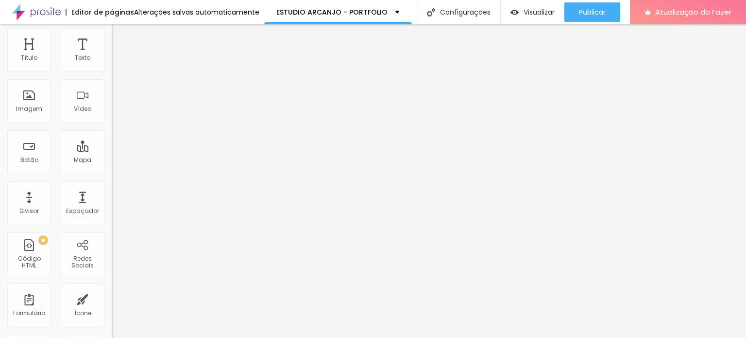
drag, startPoint x: 36, startPoint y: 269, endPoint x: 0, endPoint y: 268, distance: 36.0
click at [112, 268] on div "10 Espaço de cima 10 Espaço de baixo ID HTML Classes Html Visível nos dispositi…" at bounding box center [168, 252] width 112 height 409
drag, startPoint x: 84, startPoint y: 266, endPoint x: 0, endPoint y: 268, distance: 83.6
click at [112, 268] on div "10 Espaço de cima 10 Espaço de baixo ID HTML Classes Html Visível nos dispositi…" at bounding box center [168, 252] width 112 height 409
drag, startPoint x: 35, startPoint y: 270, endPoint x: 0, endPoint y: 270, distance: 34.5
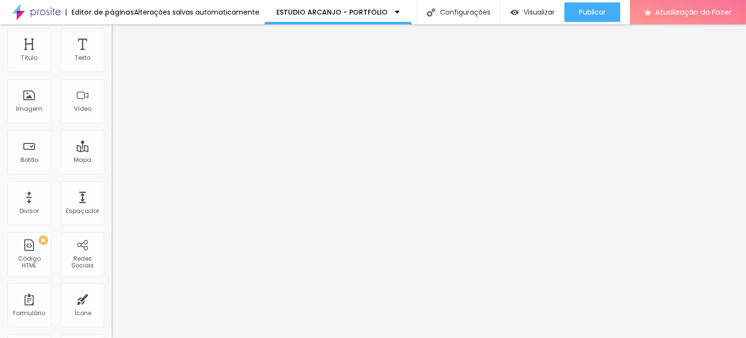
click at [112, 270] on div "10 Espaço de cima 10 Espaço de baixo ID HTML Classes Html Visível nos dispositi…" at bounding box center [168, 252] width 112 height 409
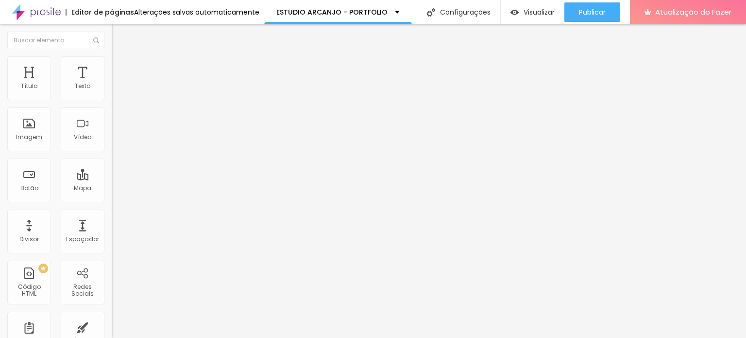
click at [112, 61] on img at bounding box center [116, 60] width 9 height 9
click at [112, 55] on img at bounding box center [116, 51] width 9 height 9
paste input "[DOMAIN_NAME][URL]"
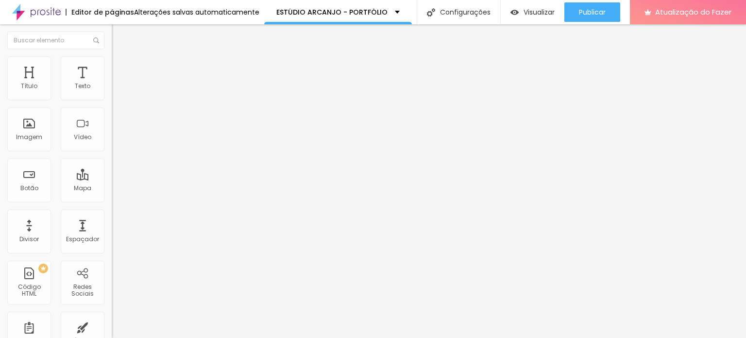
scroll to position [0, 80]
type input "[URL][DOMAIN_NAME]"
click at [112, 82] on div "URL do vídeo" at bounding box center [168, 79] width 112 height 6
paste input "[URL][DOMAIN_NAME]"
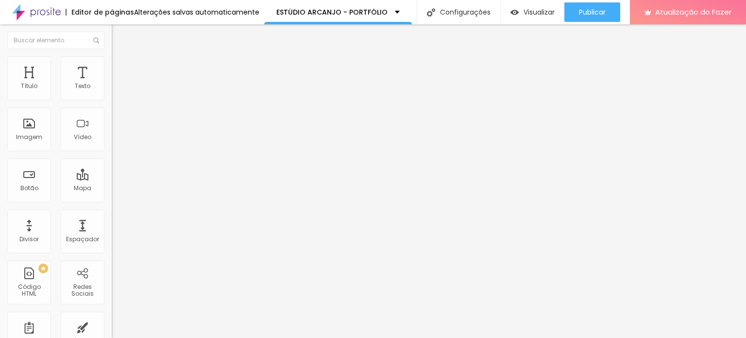
scroll to position [0, 49]
type input "[URL][DOMAIN_NAME]"
click at [112, 229] on div "Editar nulo Conteúdo Estilo Avançado URL do vídeo [URL][DOMAIN_NAME] Alinhament…" at bounding box center [168, 180] width 112 height 313
click at [112, 61] on img at bounding box center [116, 60] width 9 height 9
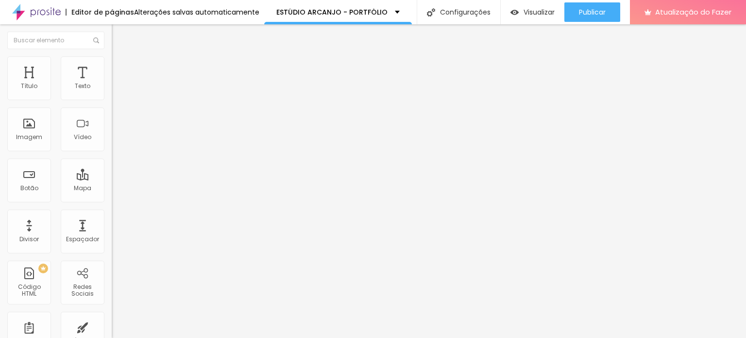
click at [112, 66] on img at bounding box center [116, 70] width 9 height 9
click at [112, 56] on li "Conteúdo" at bounding box center [168, 52] width 112 height 10
paste input "[DOMAIN_NAME][URL]"
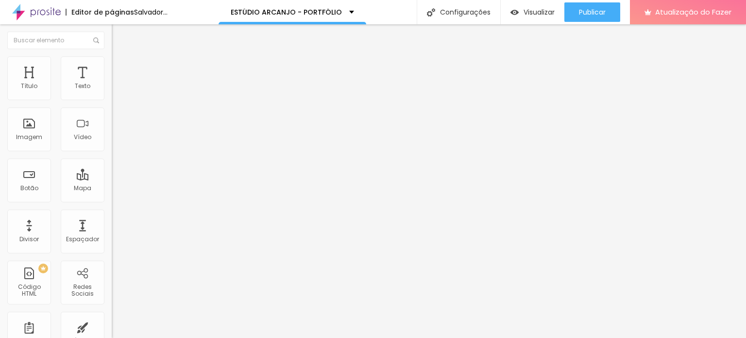
type input "[URL][DOMAIN_NAME]"
click at [112, 226] on div "Editar nulo Conteúdo Estilo Avançado URL do vídeo [URL][DOMAIN_NAME] Alinhament…" at bounding box center [168, 180] width 112 height 313
drag, startPoint x: 103, startPoint y: 221, endPoint x: 84, endPoint y: 62, distance: 160.0
click at [112, 66] on li "Avançado" at bounding box center [168, 71] width 112 height 10
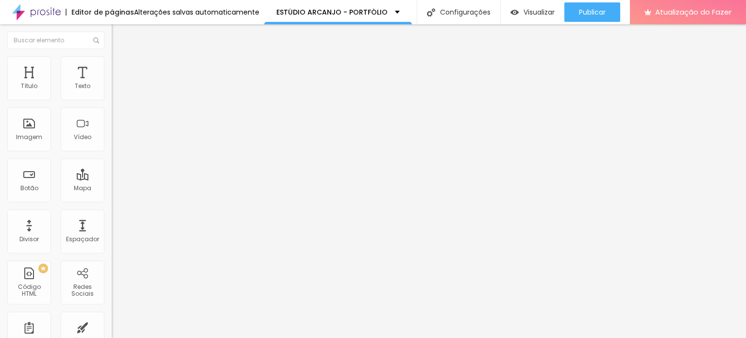
paste input "[URL][DOMAIN_NAME]"
type input "[URL][DOMAIN_NAME]"
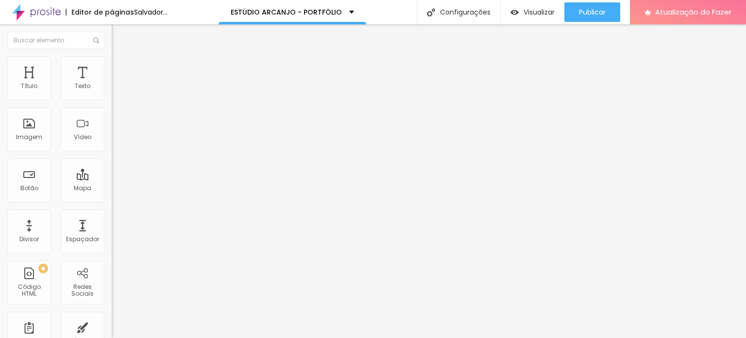
paste input "[URL][DOMAIN_NAME]"
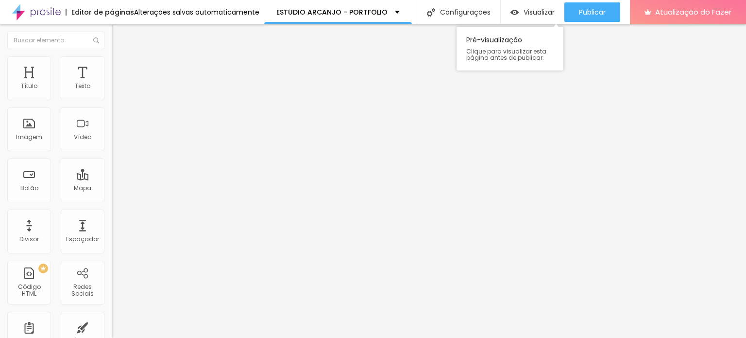
type input "[URL][DOMAIN_NAME]"
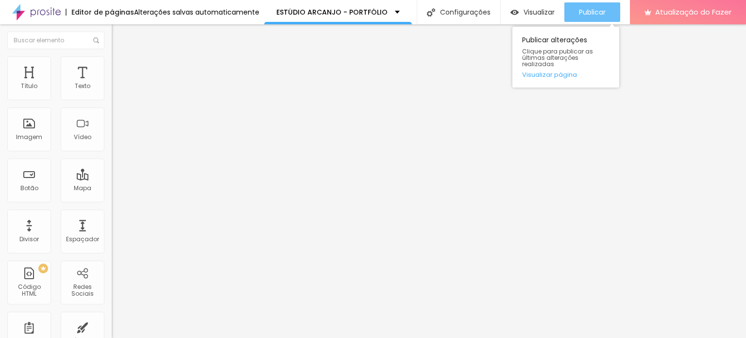
click at [589, 9] on font "Publicar" at bounding box center [592, 12] width 27 height 10
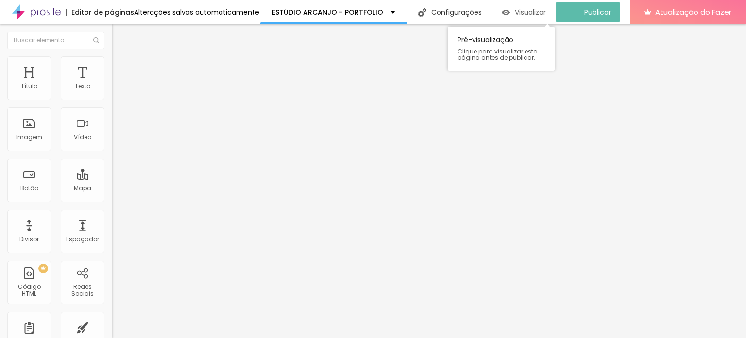
click at [532, 12] on font "Visualizar" at bounding box center [530, 12] width 31 height 10
